Goal: Task Accomplishment & Management: Manage account settings

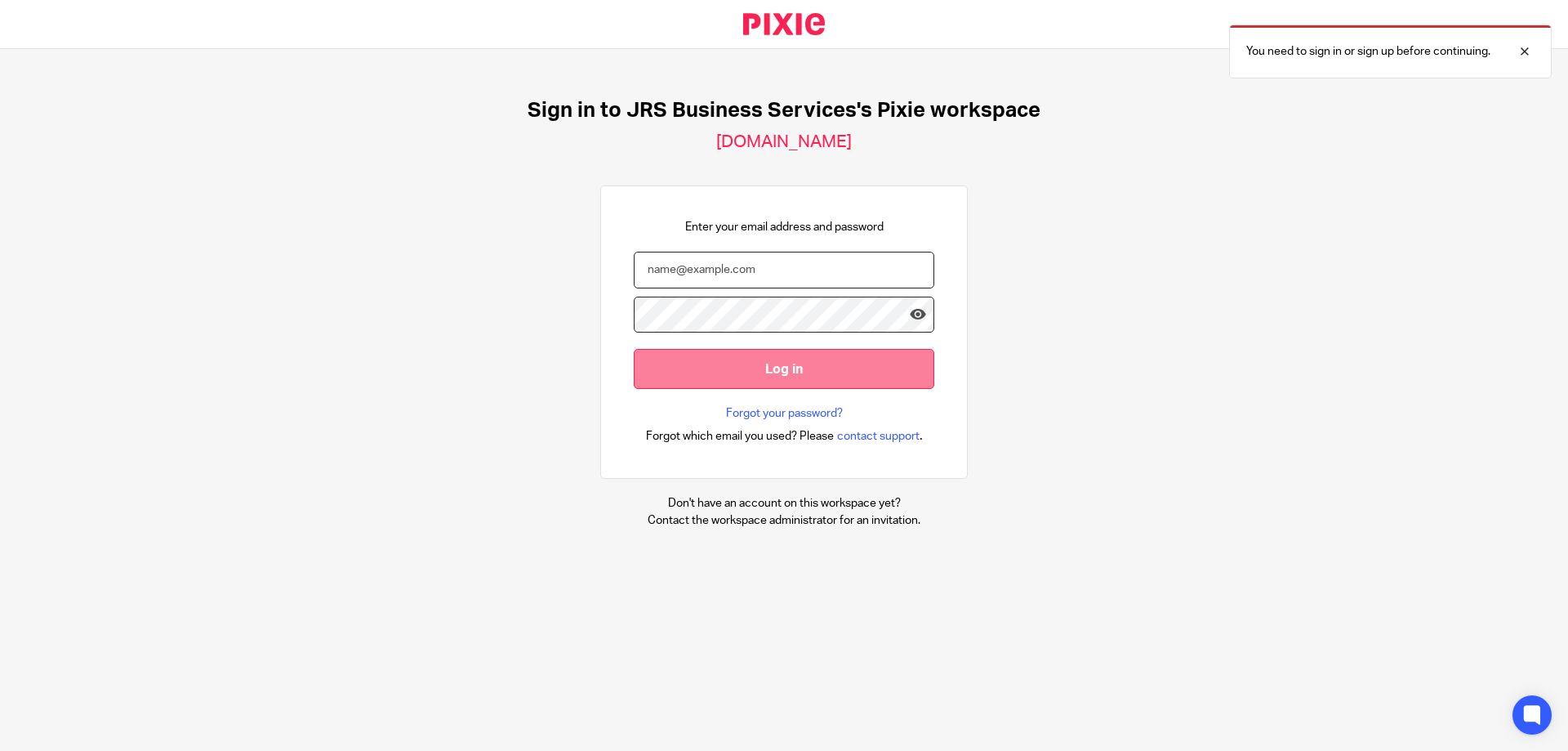
type input "[PERSON_NAME][EMAIL_ADDRESS][DOMAIN_NAME]"
click at [729, 368] on input "Log in" at bounding box center [784, 368] width 301 height 40
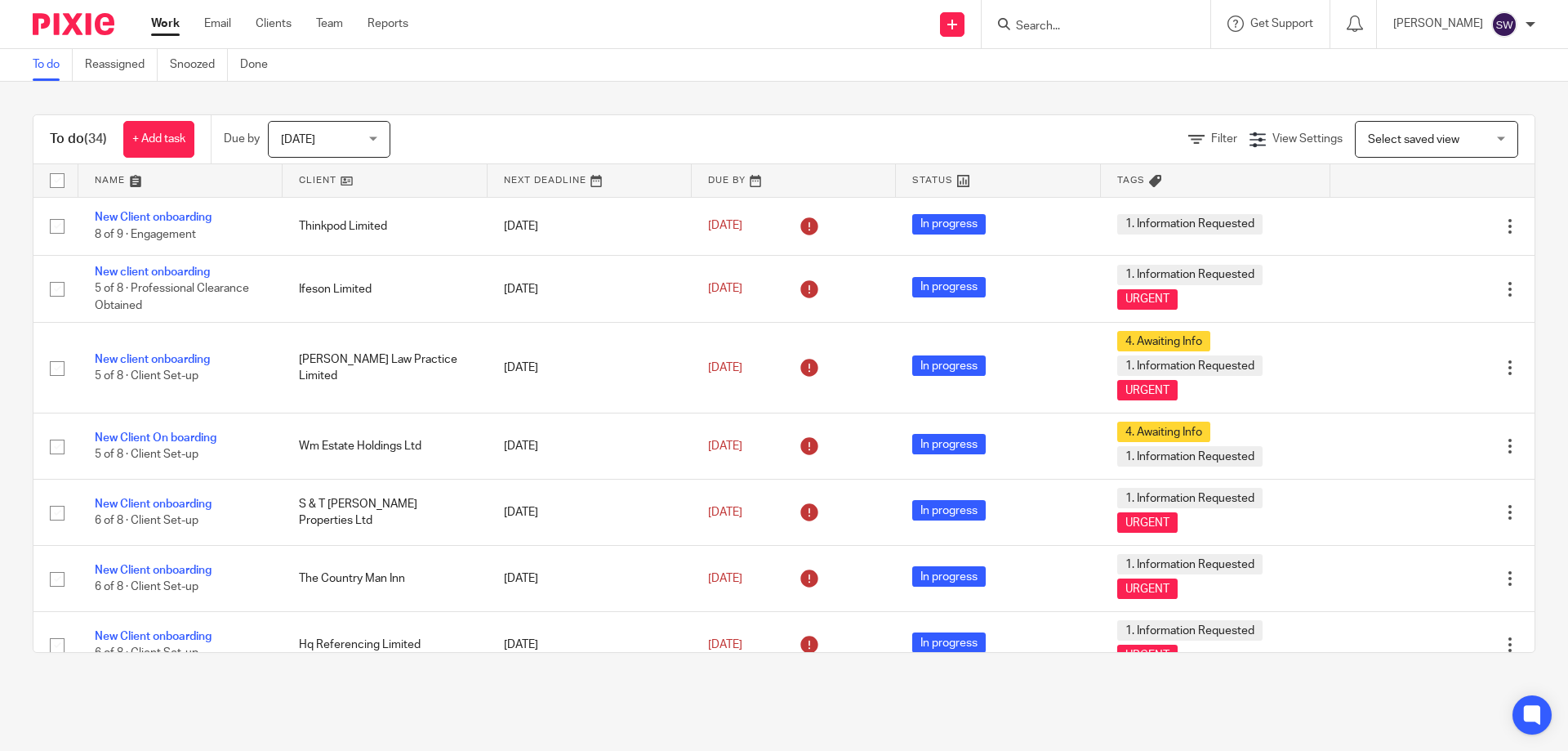
click at [368, 139] on span "[DATE]" at bounding box center [324, 138] width 86 height 34
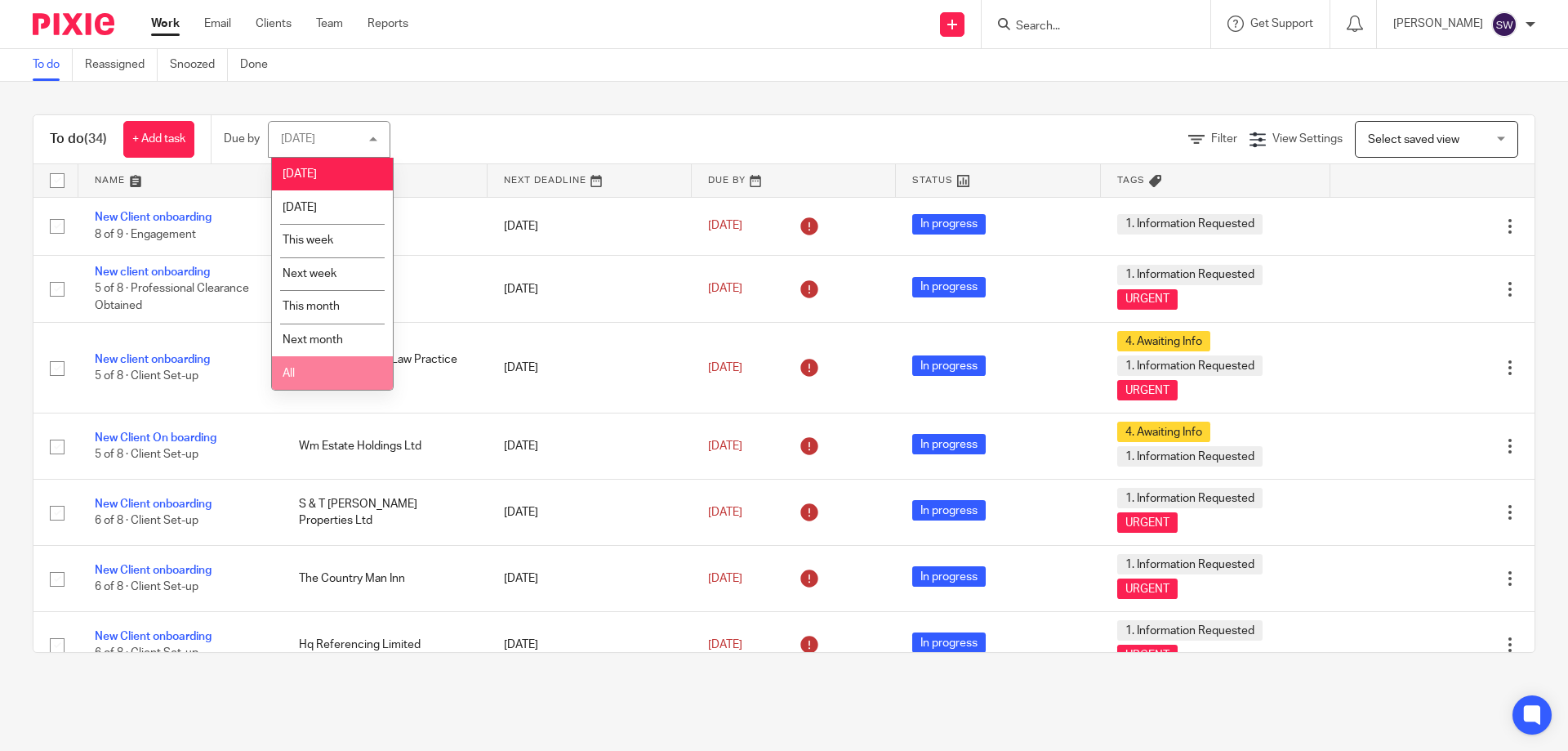
click at [327, 372] on li "All" at bounding box center [332, 373] width 121 height 33
